Goal: Information Seeking & Learning: Learn about a topic

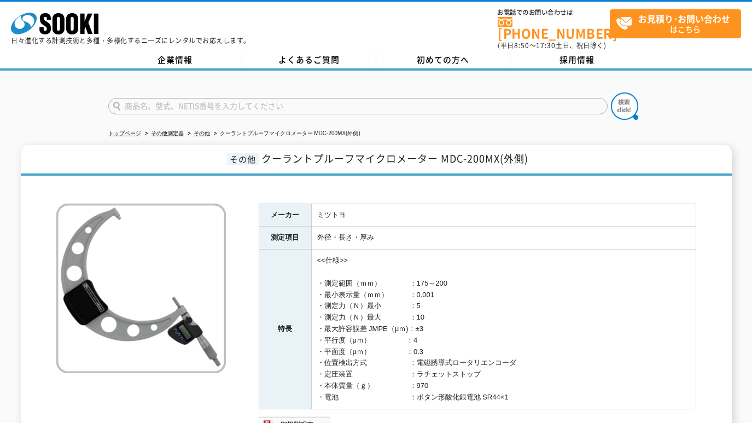
click at [183, 101] on input "text" at bounding box center [357, 106] width 499 height 16
type input "1"
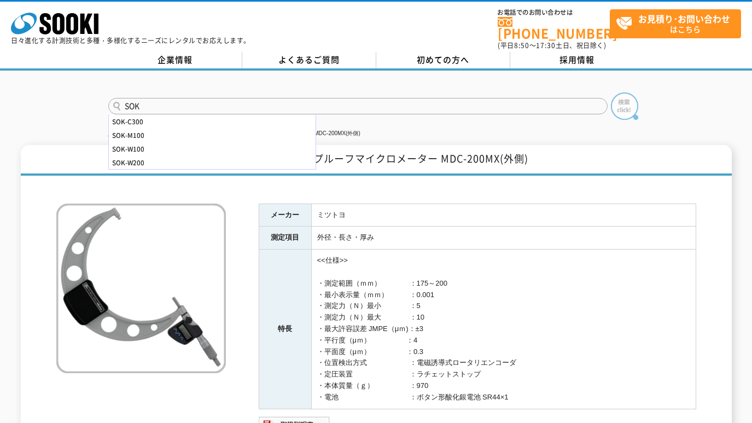
type input "SOK"
click at [625, 96] on img at bounding box center [624, 105] width 27 height 27
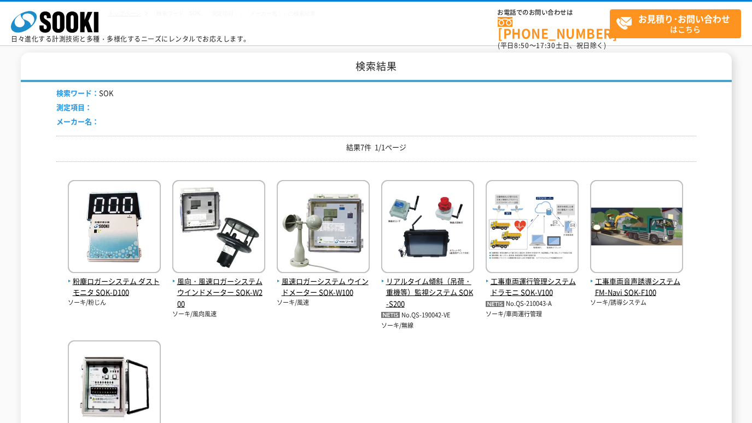
scroll to position [91, 0]
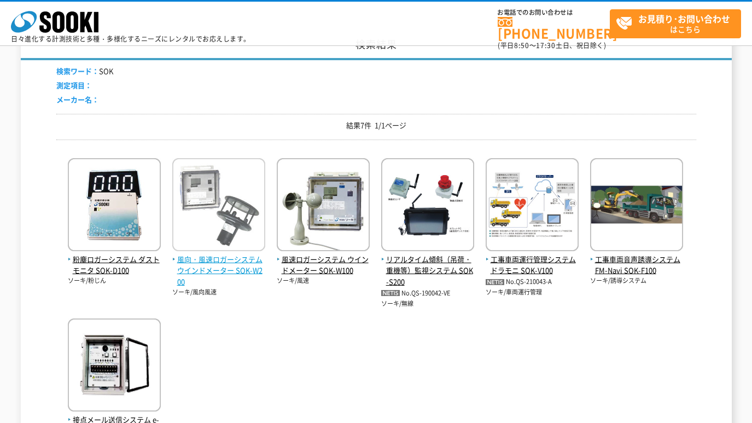
click at [235, 265] on span "風向・風速ロガーシステム ウインドメーター SOK-W200" at bounding box center [218, 271] width 93 height 34
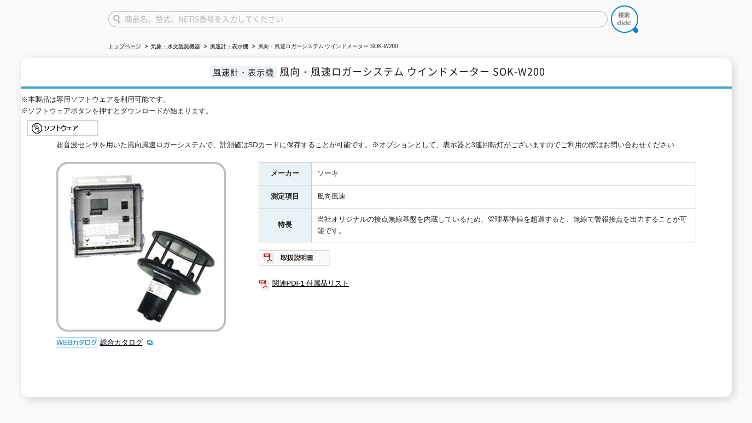
scroll to position [182, 0]
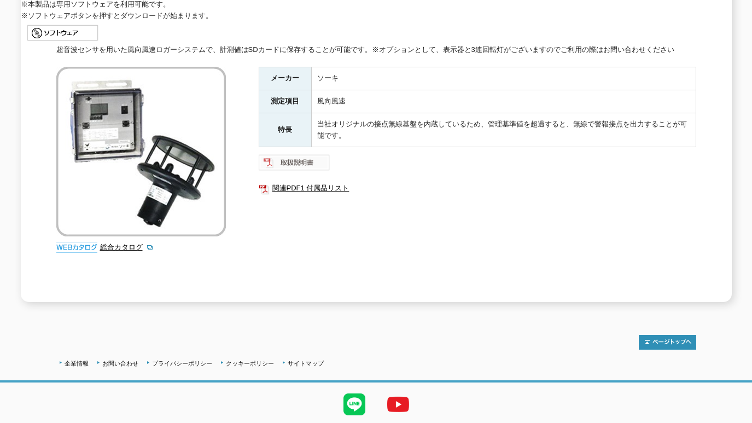
click at [293, 158] on img at bounding box center [295, 163] width 72 height 18
click at [114, 243] on link "総合カタログ" at bounding box center [127, 247] width 54 height 8
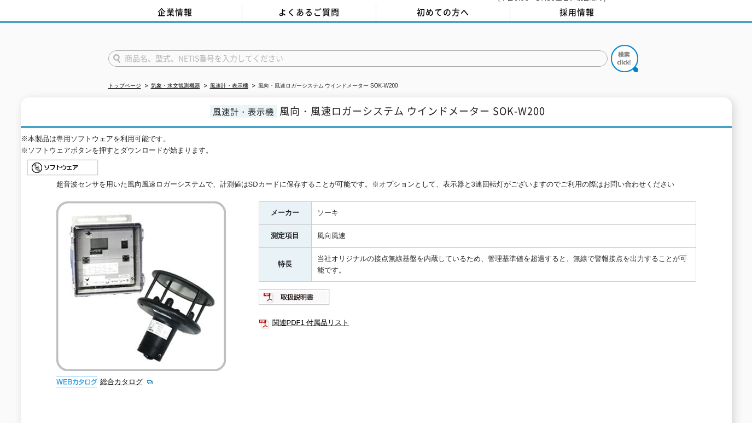
scroll to position [0, 0]
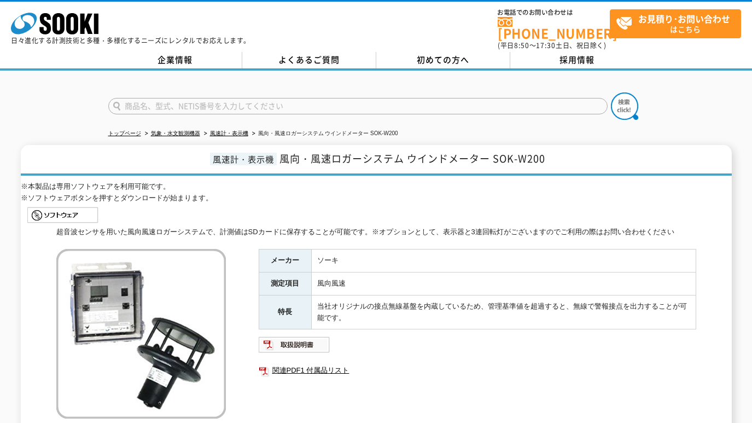
click at [251, 101] on input "text" at bounding box center [357, 106] width 499 height 16
paste input "LC-4000"
type input "LC-4000"
click at [626, 97] on img at bounding box center [624, 105] width 27 height 27
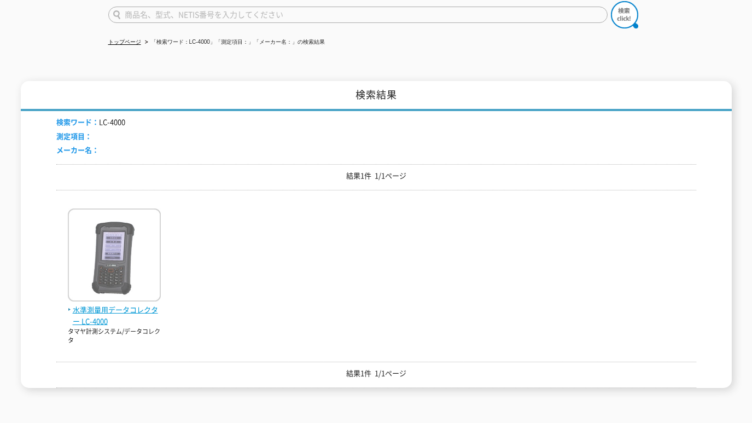
click at [123, 276] on img at bounding box center [114, 256] width 93 height 96
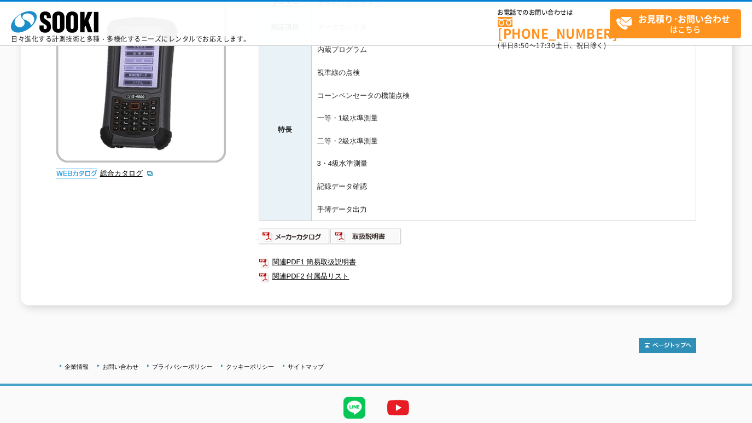
scroll to position [221, 0]
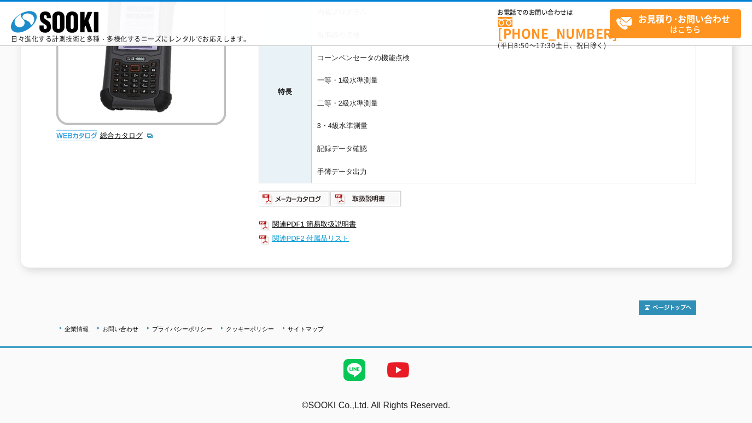
click at [300, 234] on link "関連PDF2 付属品リスト" at bounding box center [478, 238] width 438 height 14
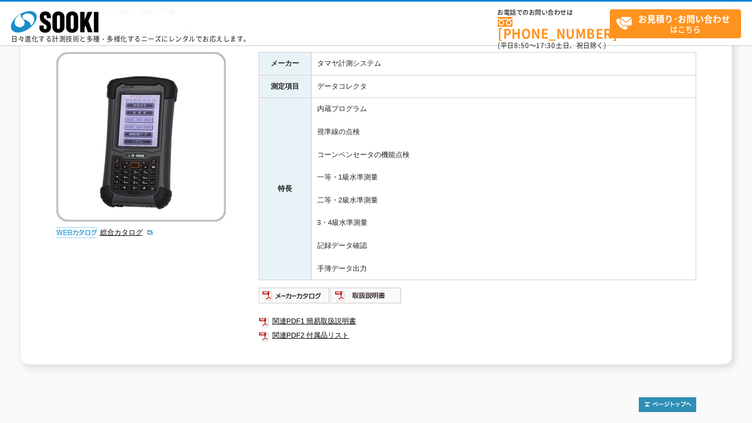
scroll to position [0, 0]
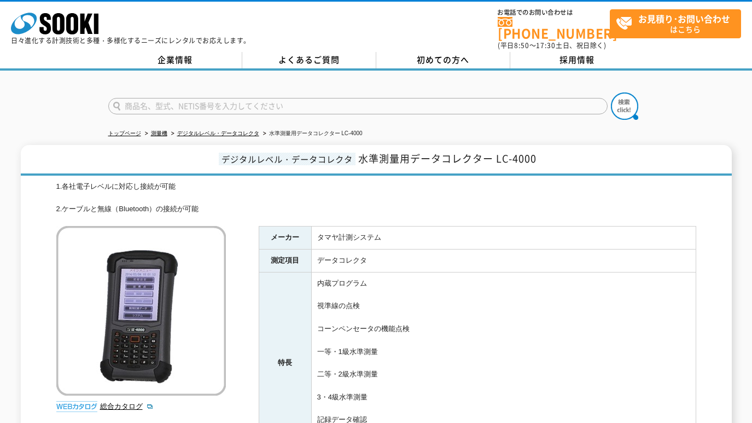
click at [298, 100] on input "text" at bounding box center [357, 106] width 499 height 16
paste input "UMX-2"
type input "UMX-2"
click at [627, 97] on img at bounding box center [624, 105] width 27 height 27
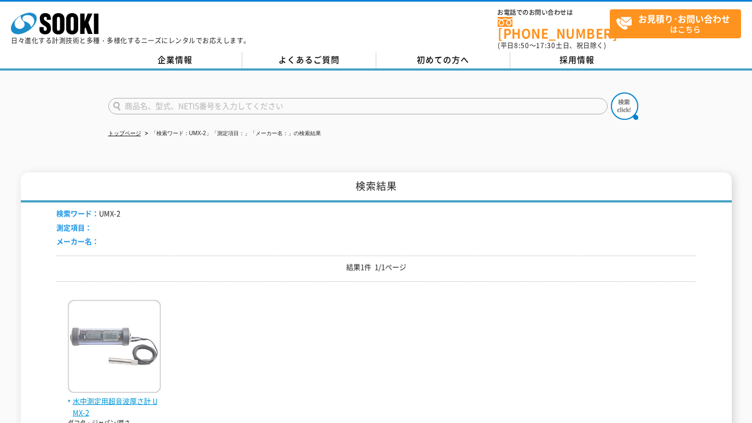
click at [101, 337] on img at bounding box center [114, 348] width 93 height 96
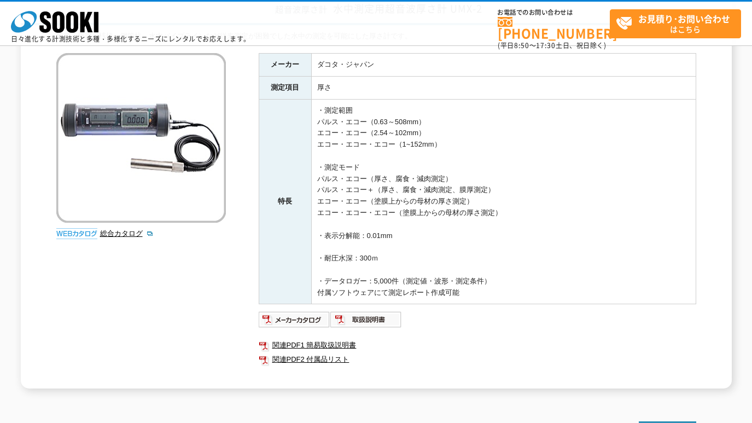
scroll to position [182, 0]
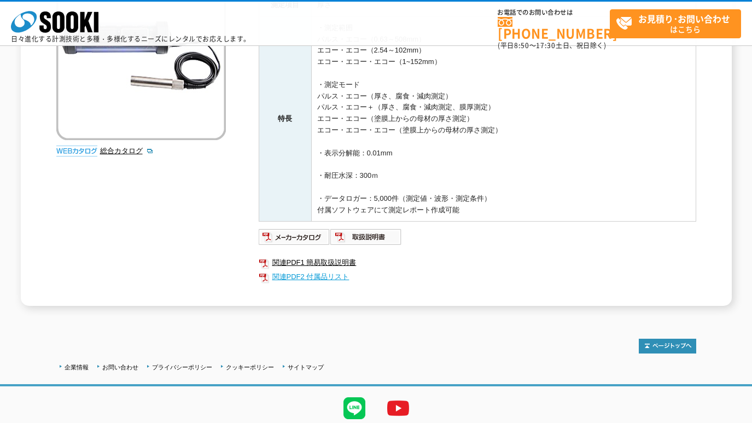
click at [289, 274] on link "関連PDF2 付属品リスト" at bounding box center [478, 277] width 438 height 14
click at [315, 230] on img at bounding box center [295, 237] width 72 height 18
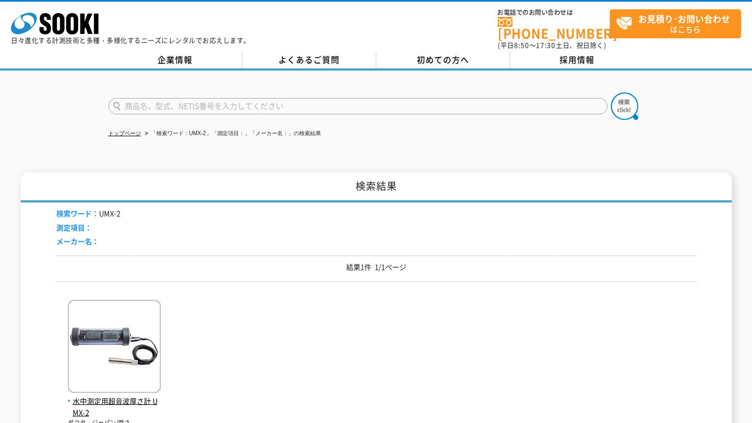
drag, startPoint x: 182, startPoint y: 215, endPoint x: 182, endPoint y: 203, distance: 12.0
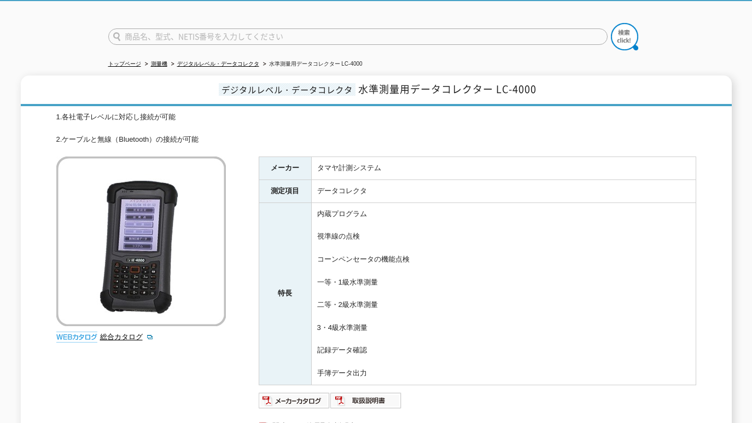
scroll to position [91, 0]
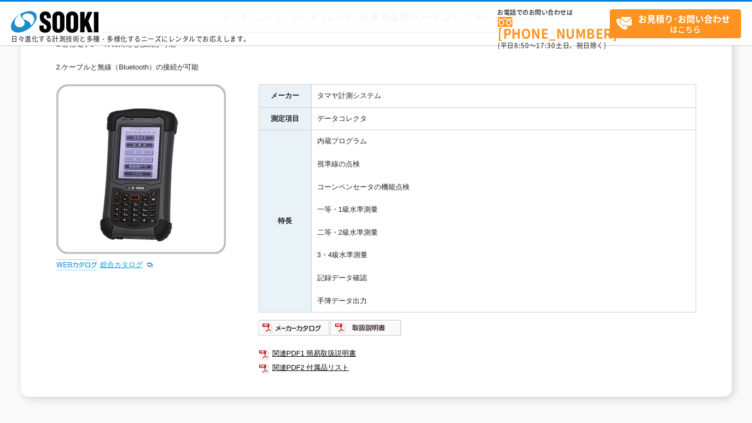
click at [126, 265] on link "総合カタログ" at bounding box center [127, 264] width 54 height 8
